Goal: Information Seeking & Learning: Learn about a topic

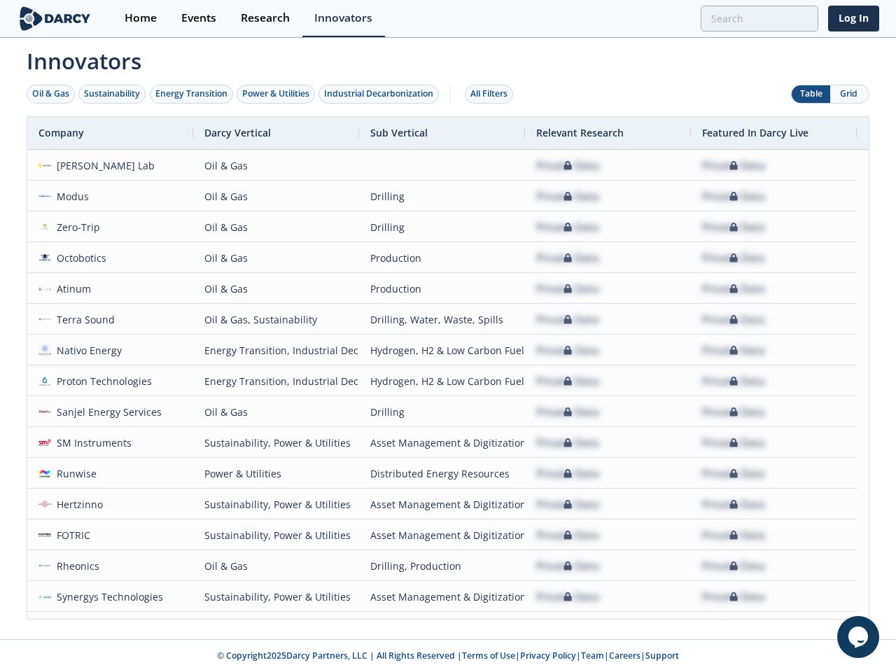
click at [51, 94] on div "Oil & Gas" at bounding box center [50, 93] width 37 height 13
click at [113, 94] on div "Sustainability" at bounding box center [112, 93] width 56 height 13
click at [192, 94] on div "Energy Transition" at bounding box center [191, 93] width 72 height 13
click at [277, 94] on div "Power & Utilities" at bounding box center [275, 93] width 67 height 13
click at [381, 94] on div "Industrial Decarbonization" at bounding box center [378, 93] width 109 height 13
